Goal: Navigation & Orientation: Go to known website

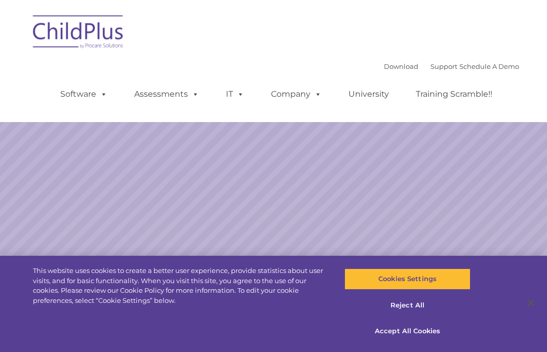
select select "MEDIUM"
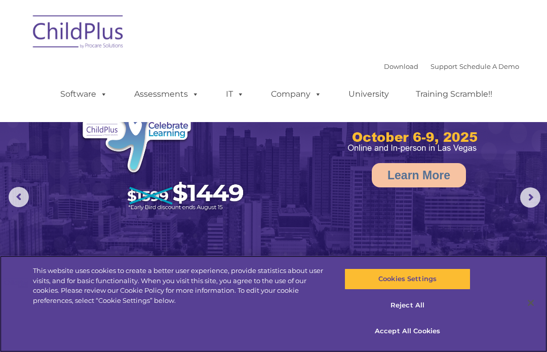
click at [427, 334] on button "Accept All Cookies" at bounding box center [407, 330] width 126 height 21
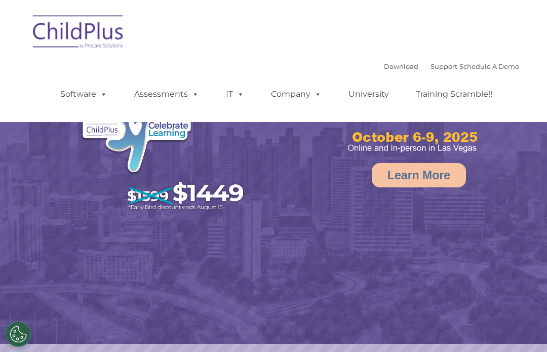
select select "MEDIUM"
